Goal: Find specific fact: Find contact information

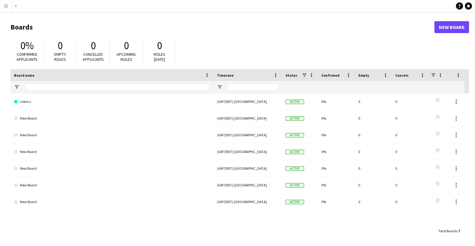
click at [5, 7] on app-icon "Menu" at bounding box center [6, 6] width 5 height 5
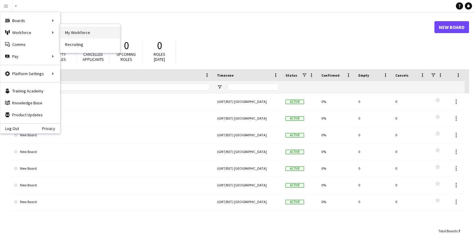
click at [69, 33] on link "My Workforce" at bounding box center [90, 33] width 60 height 12
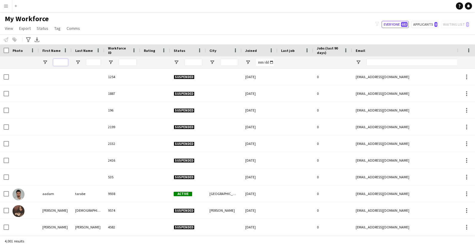
click at [57, 62] on input "First Name Filter Input" at bounding box center [60, 62] width 15 height 7
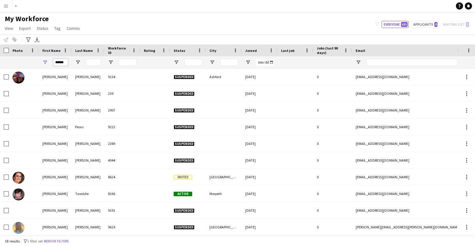
scroll to position [134, 0]
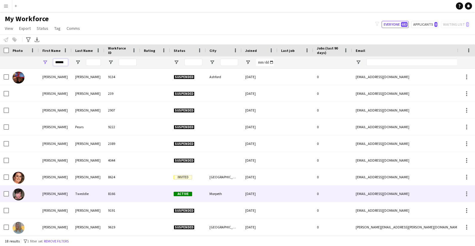
type input "******"
click at [68, 191] on div "[PERSON_NAME]" at bounding box center [55, 193] width 33 height 16
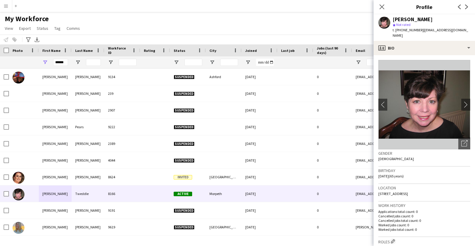
drag, startPoint x: 378, startPoint y: 188, endPoint x: 455, endPoint y: 183, distance: 76.5
click at [461, 188] on div "Location [STREET_ADDRESS]" at bounding box center [424, 192] width 92 height 17
copy span "[STREET_ADDRESS]"
drag, startPoint x: 66, startPoint y: 62, endPoint x: 53, endPoint y: 62, distance: 13.4
click at [53, 62] on input "******" at bounding box center [60, 62] width 15 height 7
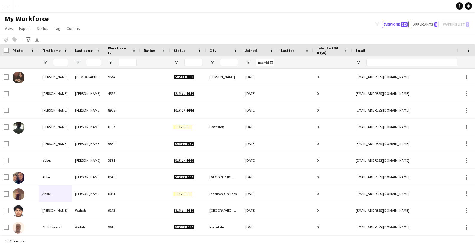
click at [6, 7] on app-icon "Menu" at bounding box center [6, 6] width 5 height 5
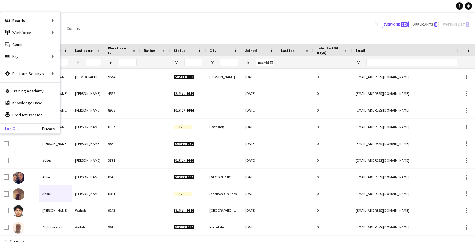
click at [18, 129] on link "Log Out" at bounding box center [9, 128] width 19 height 5
